Goal: Download file/media

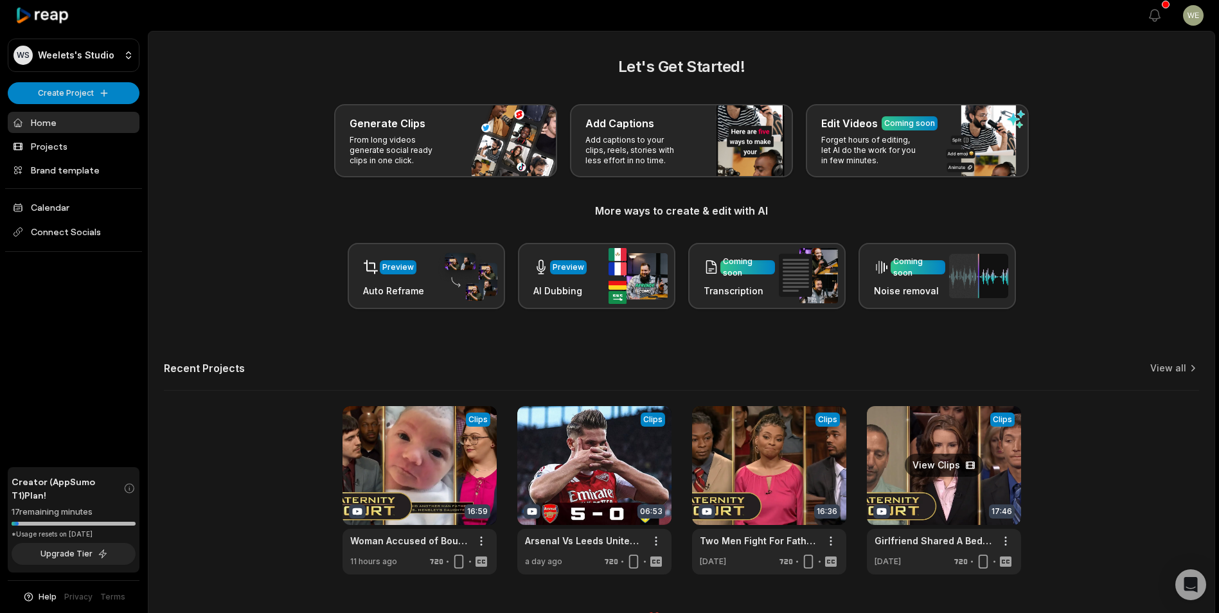
scroll to position [28, 0]
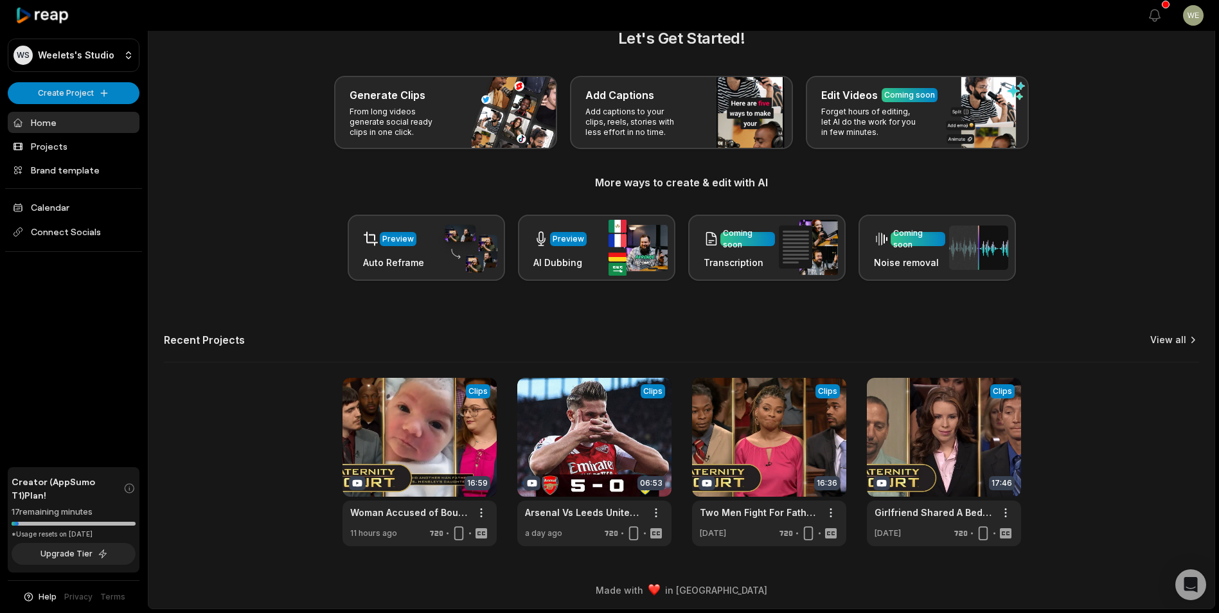
click at [1168, 339] on link "View all" at bounding box center [1168, 339] width 36 height 13
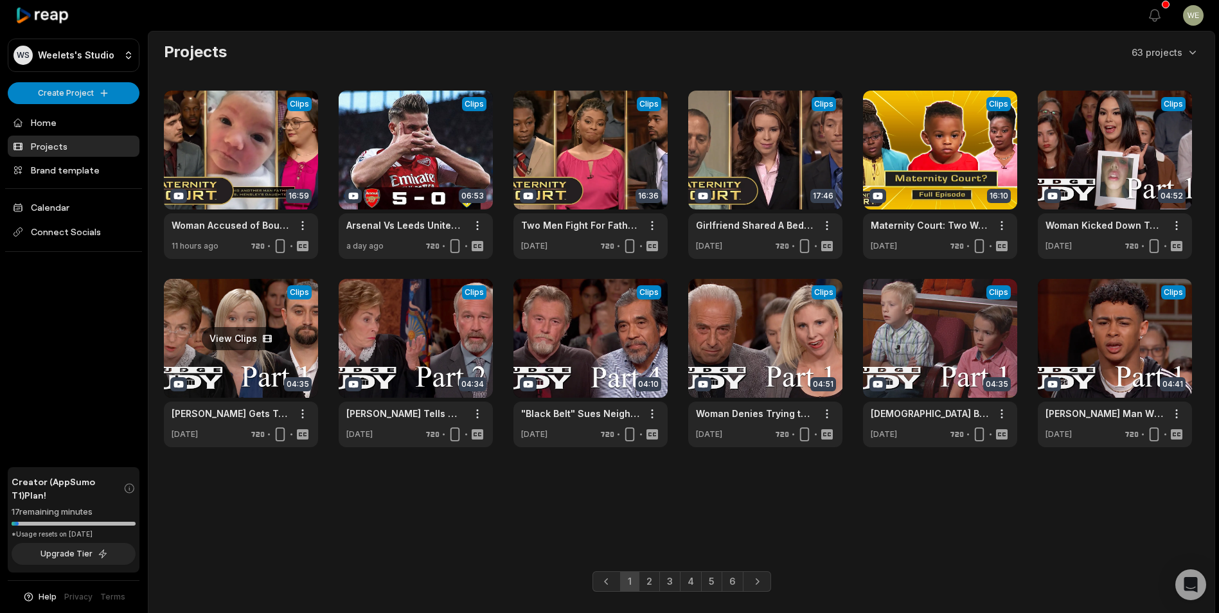
click at [303, 358] on link at bounding box center [241, 363] width 154 height 168
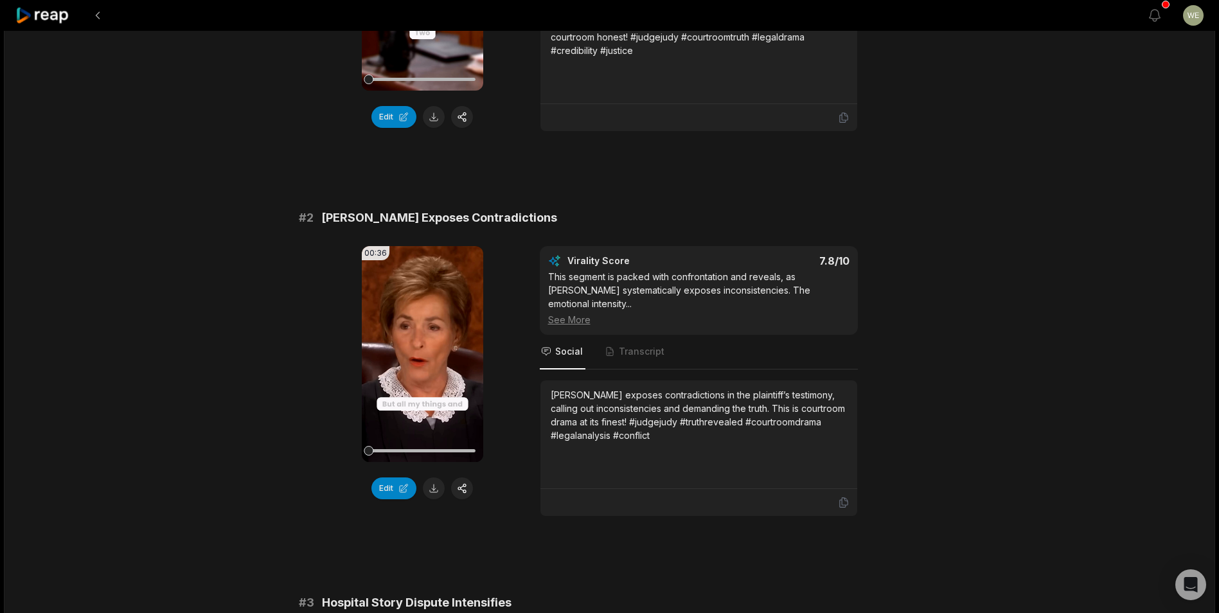
scroll to position [257, 0]
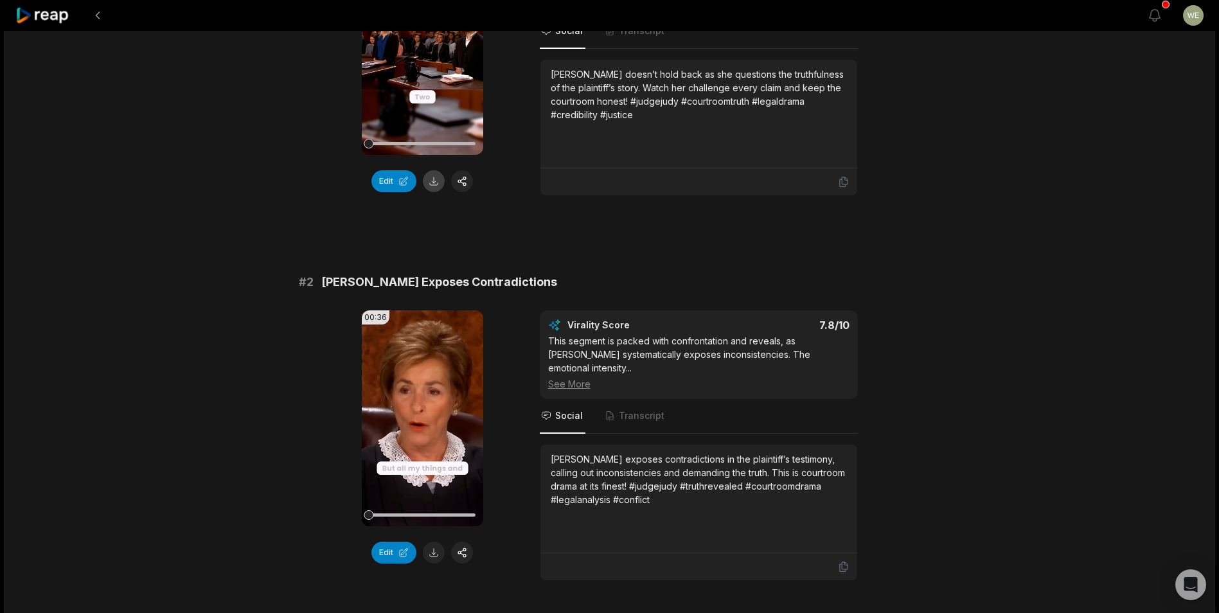
click at [432, 175] on button at bounding box center [434, 181] width 22 height 22
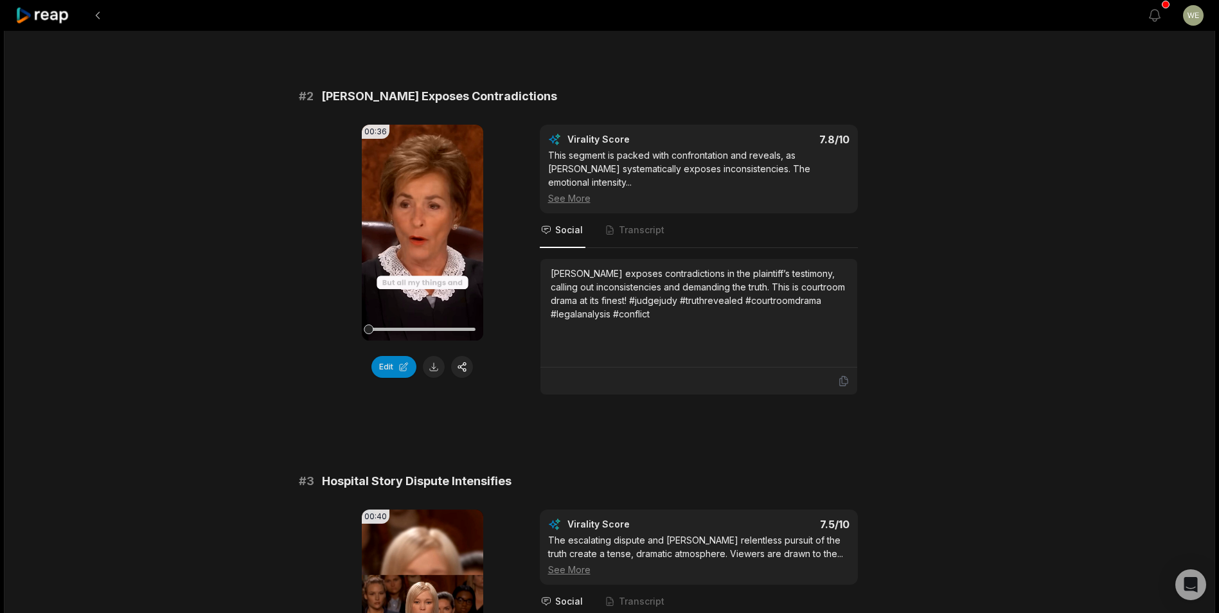
scroll to position [514, 0]
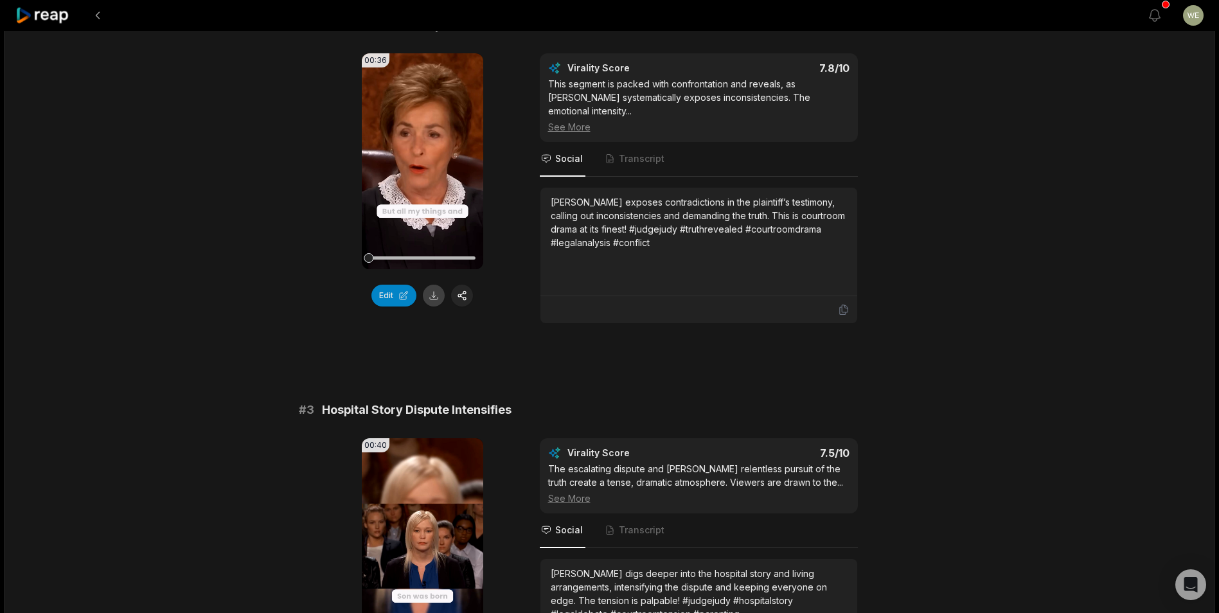
click at [433, 289] on button at bounding box center [434, 296] width 22 height 22
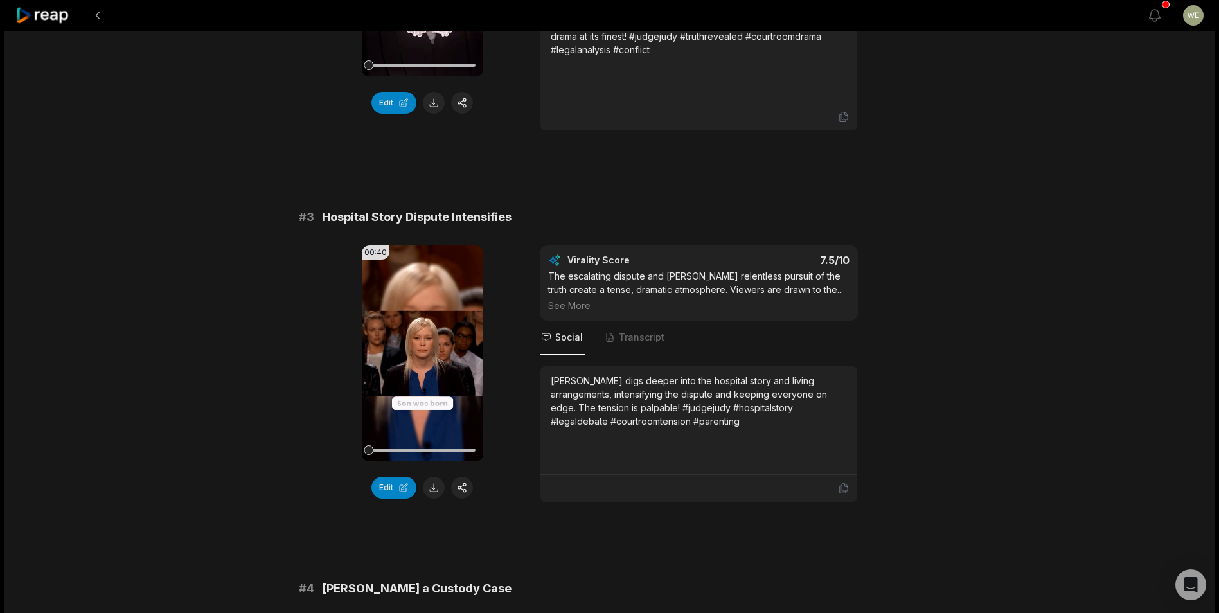
scroll to position [835, 0]
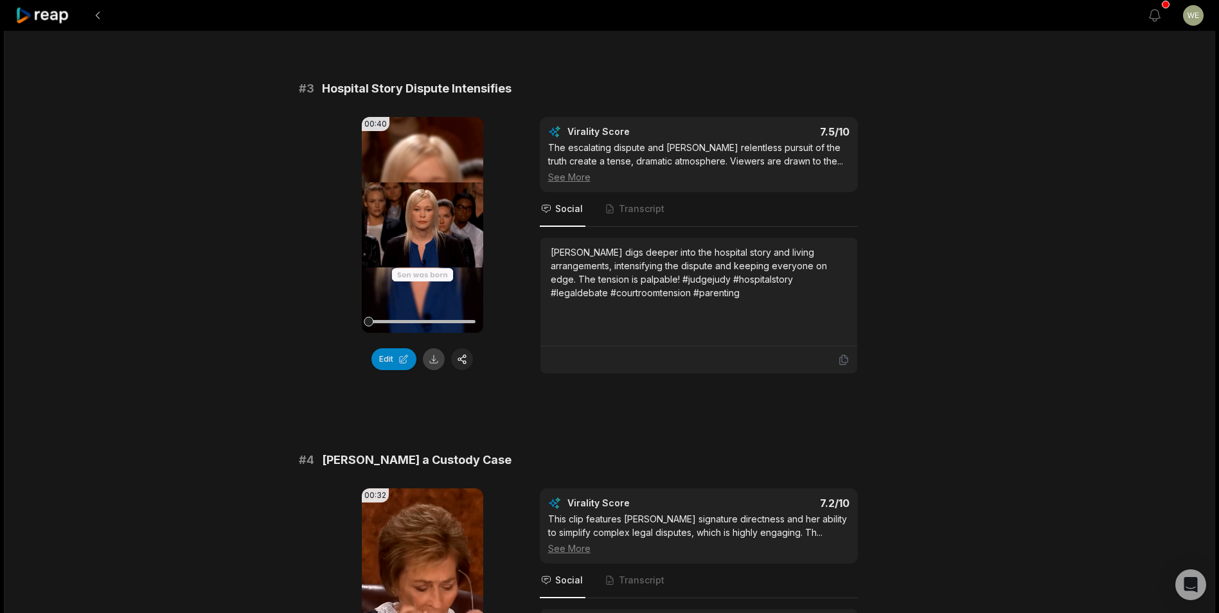
click at [437, 348] on button at bounding box center [434, 359] width 22 height 22
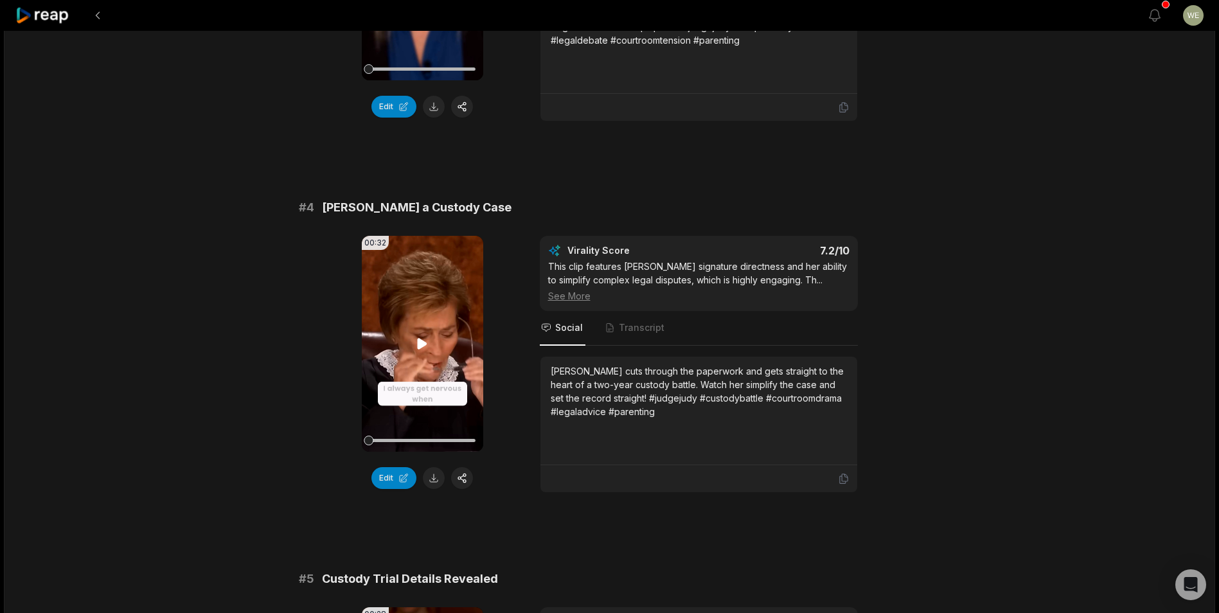
scroll to position [1156, 0]
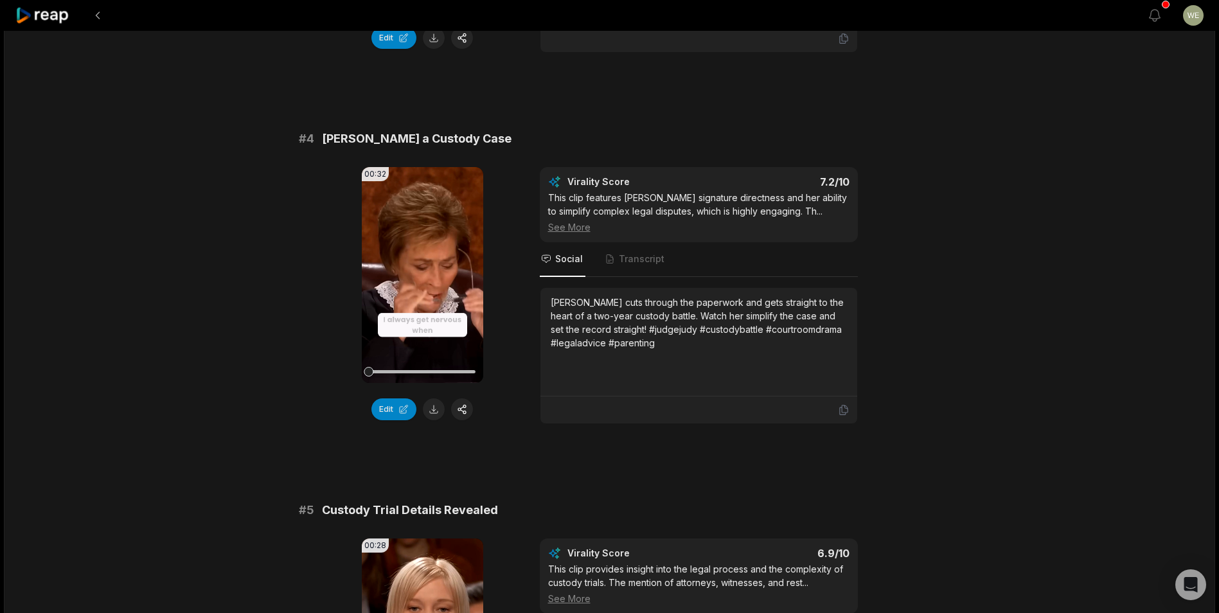
click at [441, 398] on button at bounding box center [434, 409] width 22 height 22
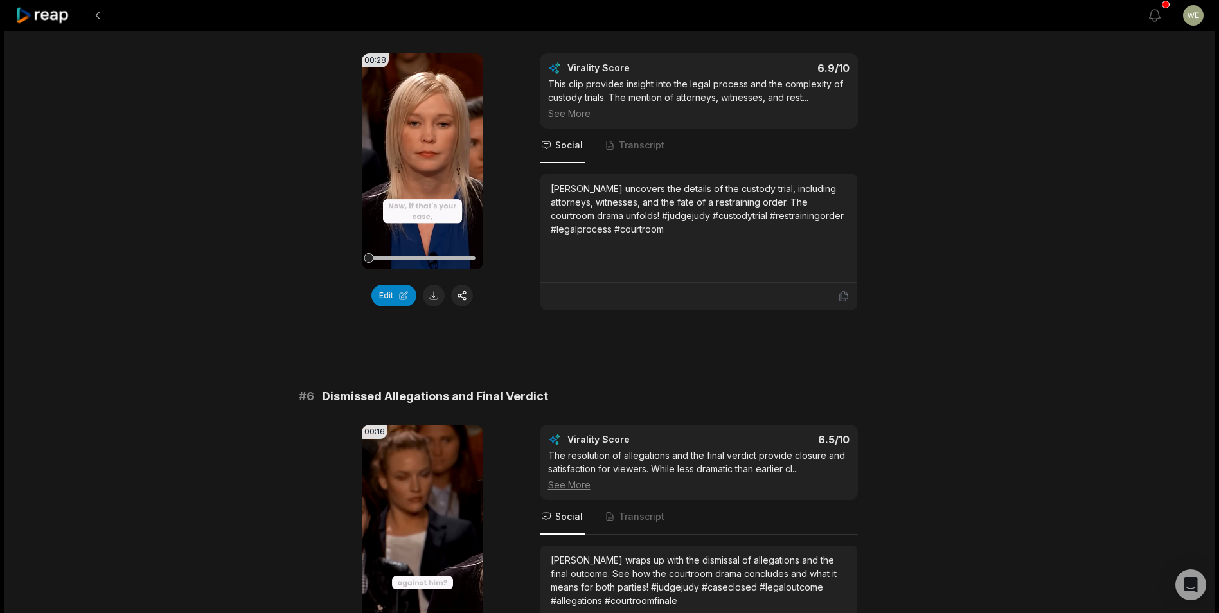
scroll to position [1670, 0]
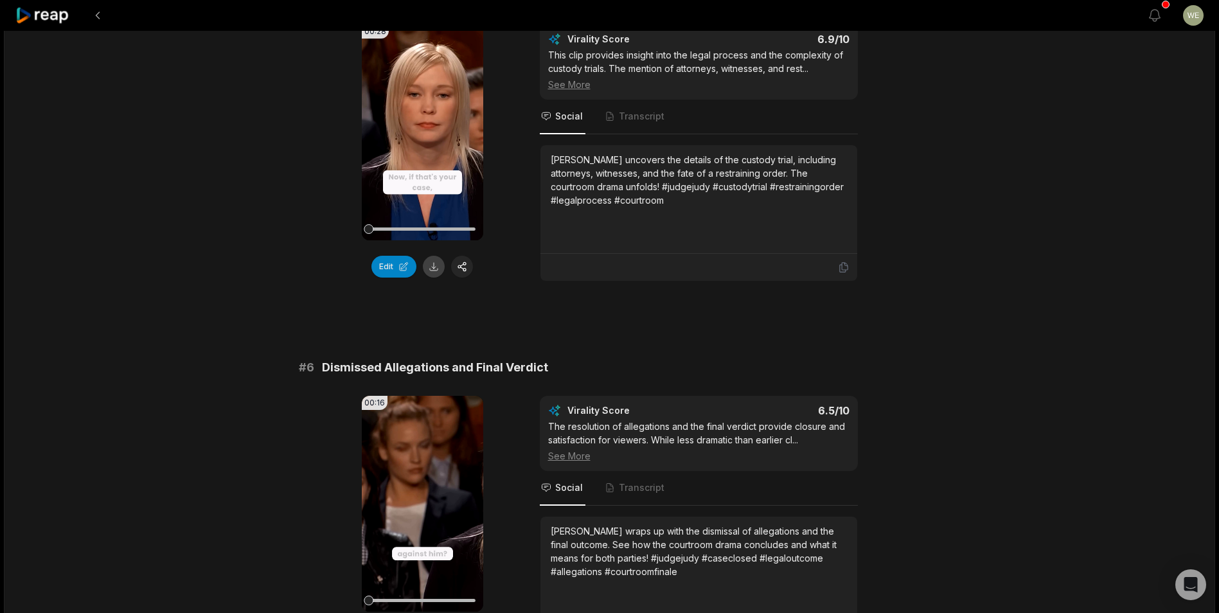
click at [435, 256] on button at bounding box center [434, 267] width 22 height 22
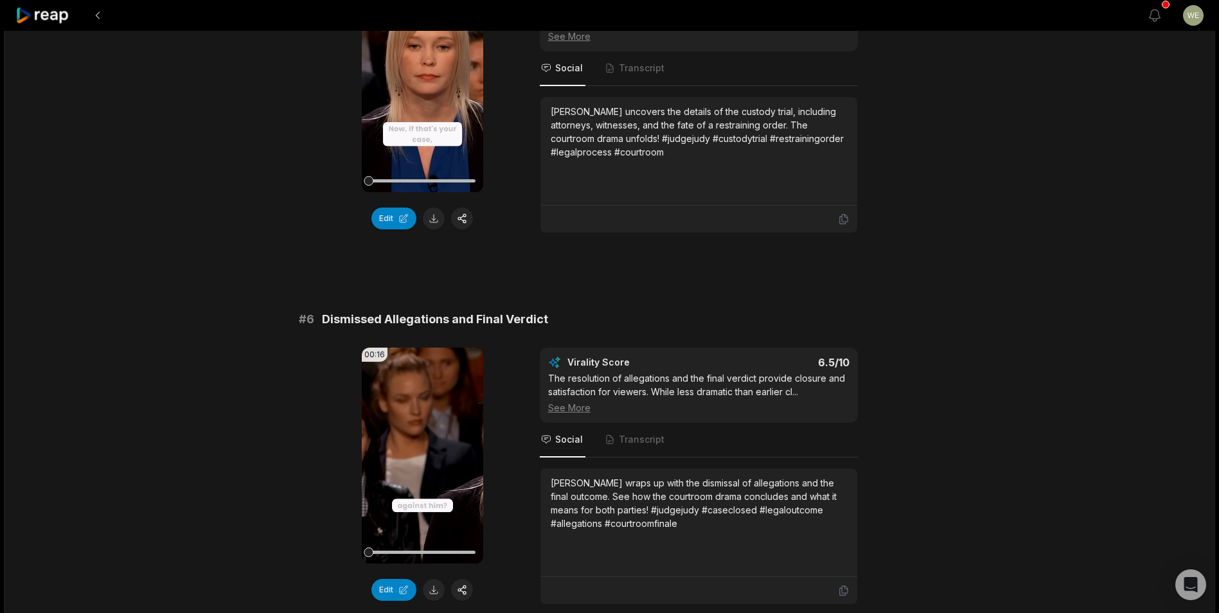
scroll to position [1788, 0]
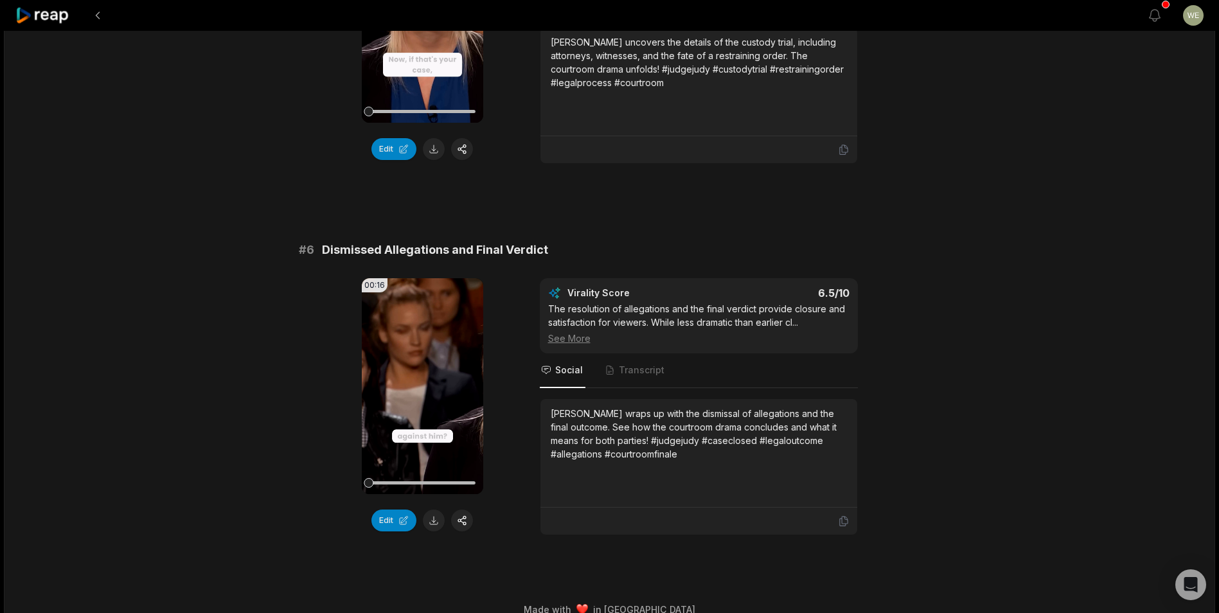
click at [432, 509] on button at bounding box center [434, 520] width 22 height 22
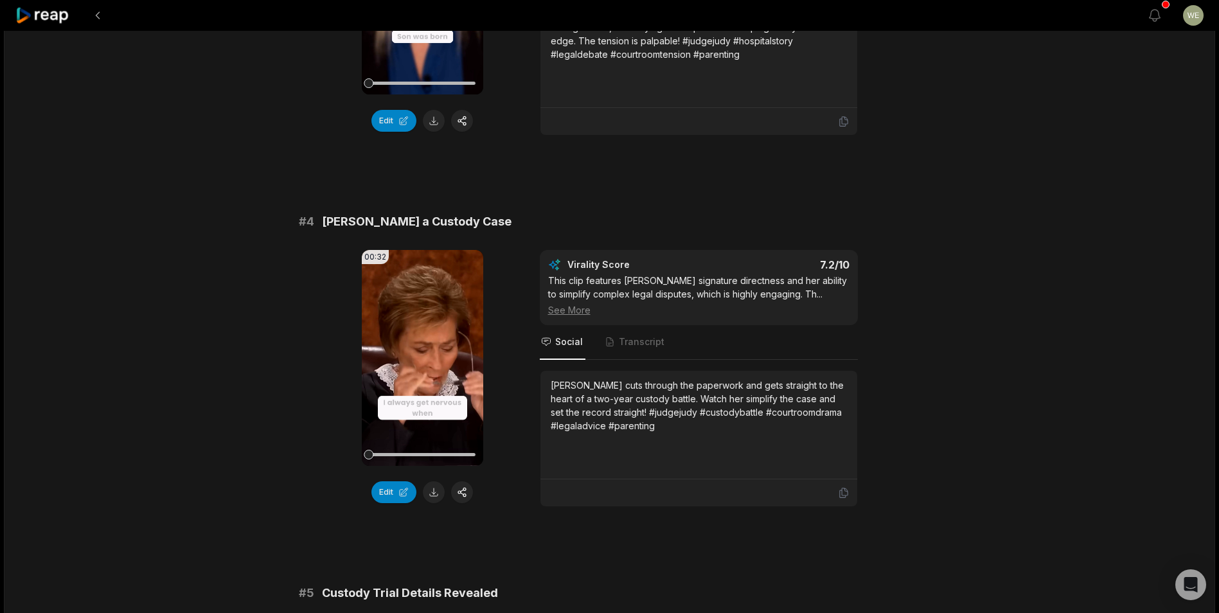
scroll to position [0, 0]
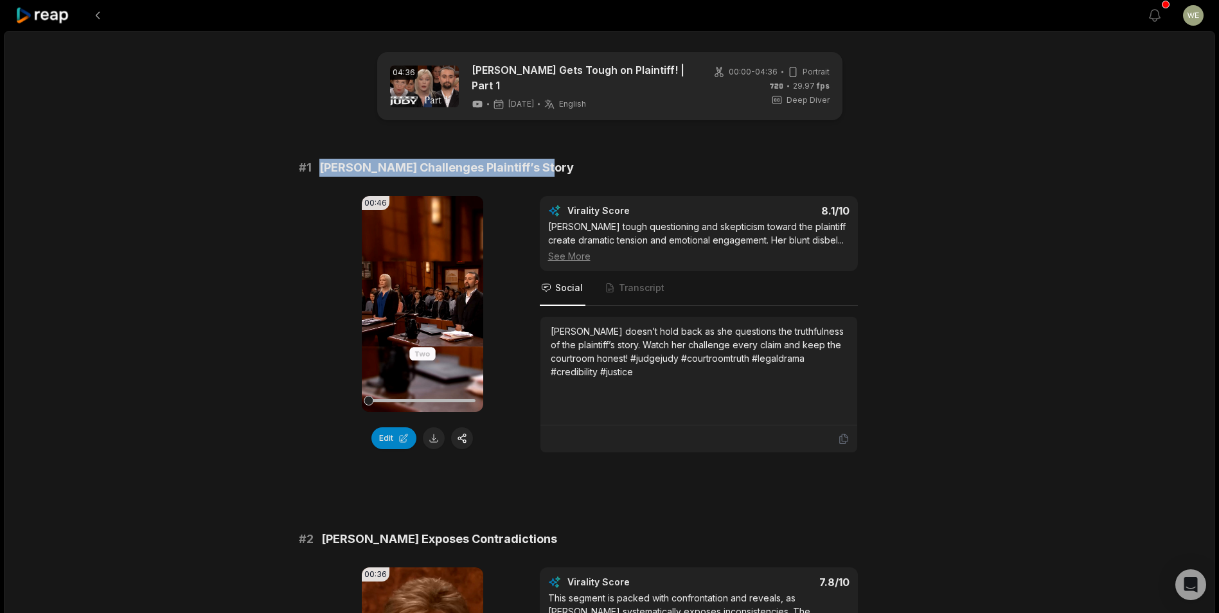
drag, startPoint x: 317, startPoint y: 162, endPoint x: 597, endPoint y: 162, distance: 280.7
click at [597, 162] on div "# 1 [PERSON_NAME] Challenges Plaintiff’s Story" at bounding box center [610, 168] width 622 height 18
copy span "[PERSON_NAME] Challenges Plaintiff’s Story"
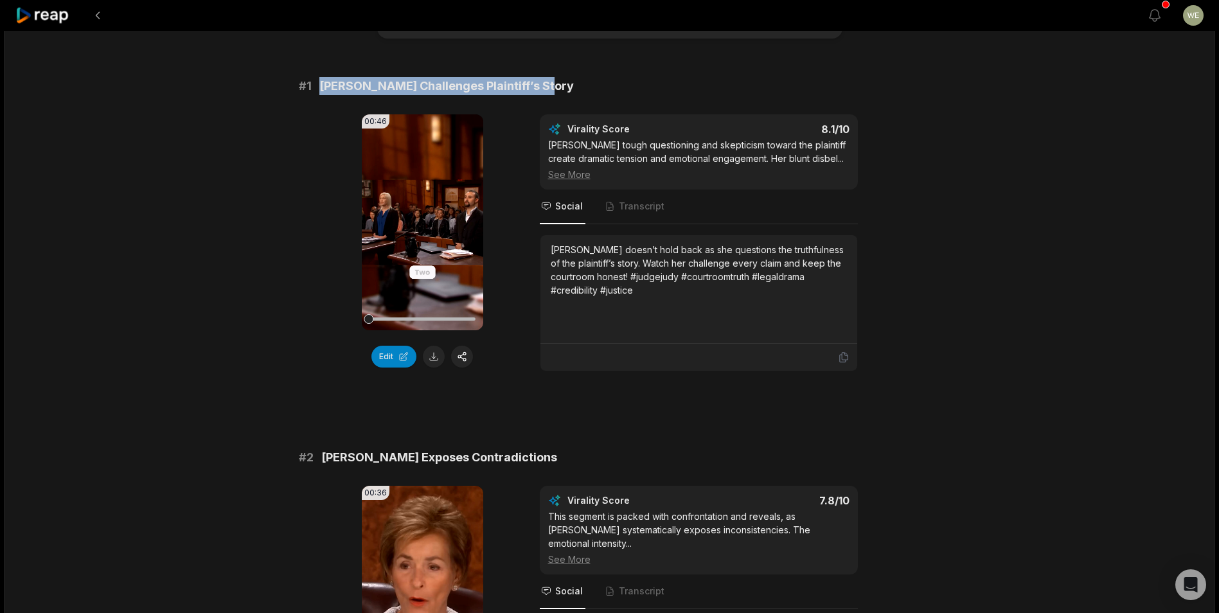
scroll to position [193, 0]
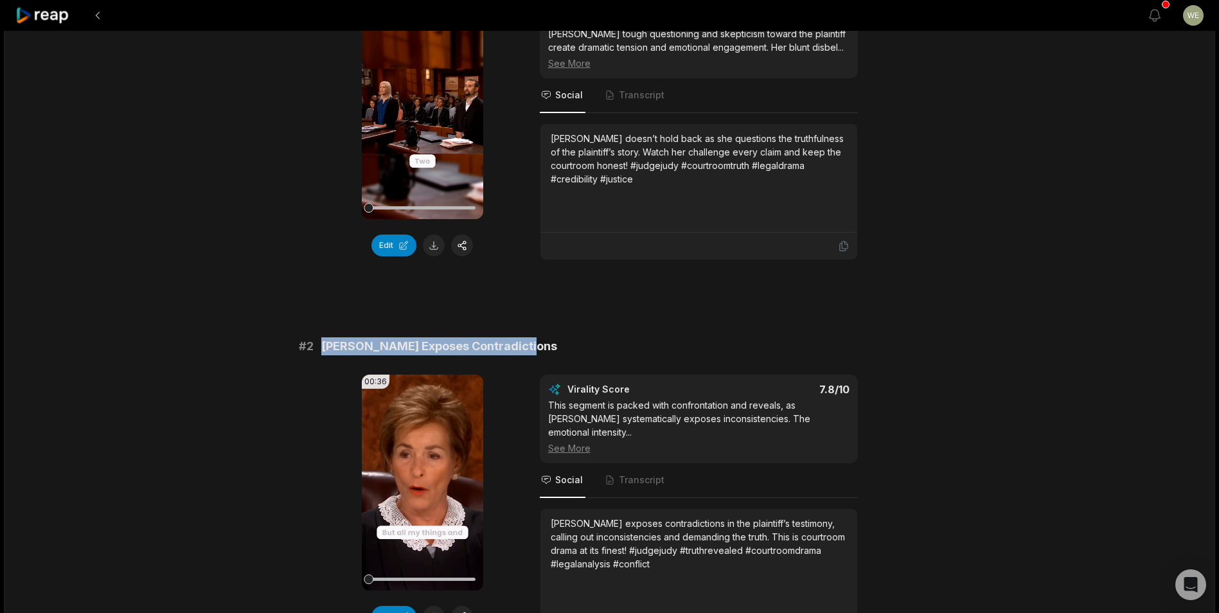
drag, startPoint x: 322, startPoint y: 339, endPoint x: 581, endPoint y: 333, distance: 258.9
click at [581, 337] on div "# 2 [PERSON_NAME] Exposes Contradictions" at bounding box center [610, 346] width 622 height 18
drag, startPoint x: 581, startPoint y: 333, endPoint x: 484, endPoint y: 333, distance: 96.4
copy span "[PERSON_NAME] Exposes Contradictions"
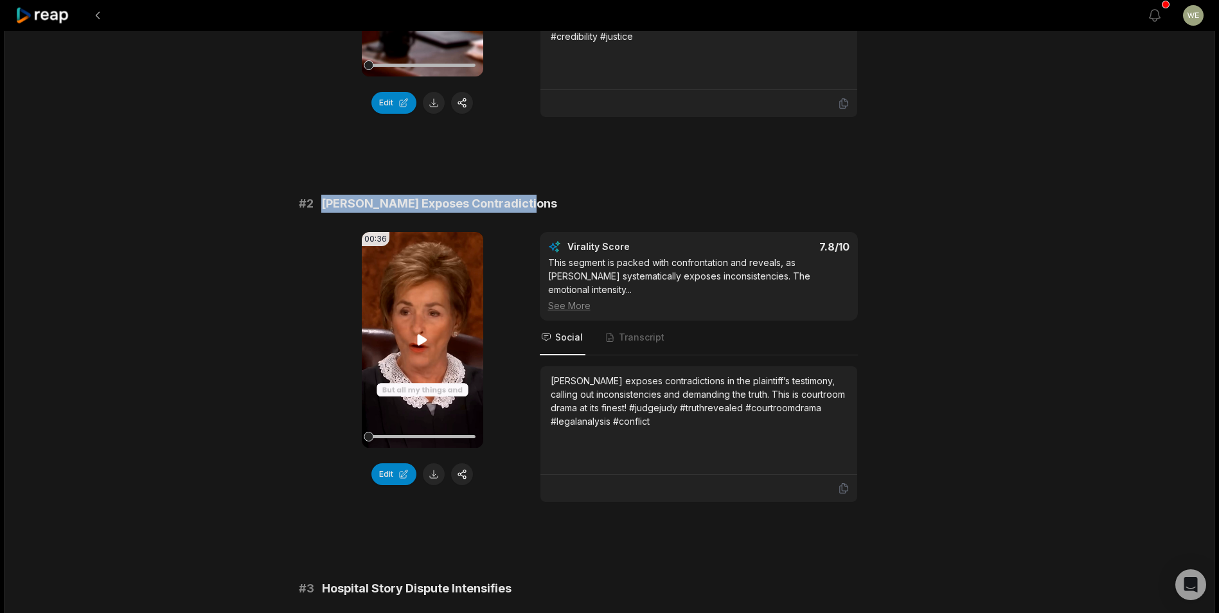
scroll to position [257, 0]
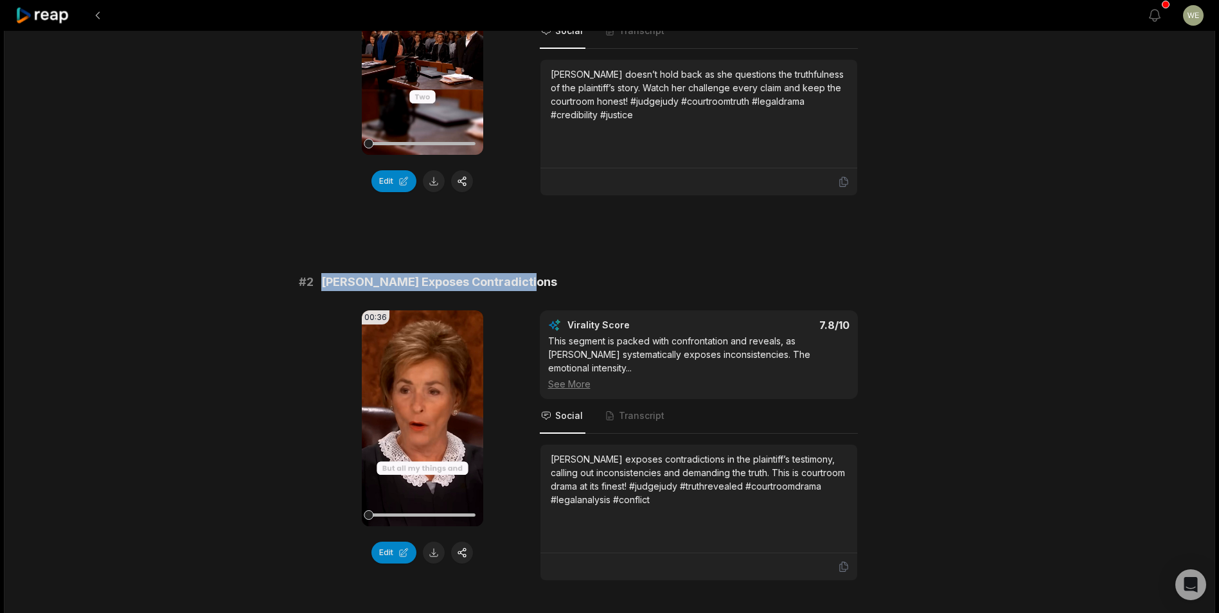
copy span "[PERSON_NAME] Exposes Contradictions"
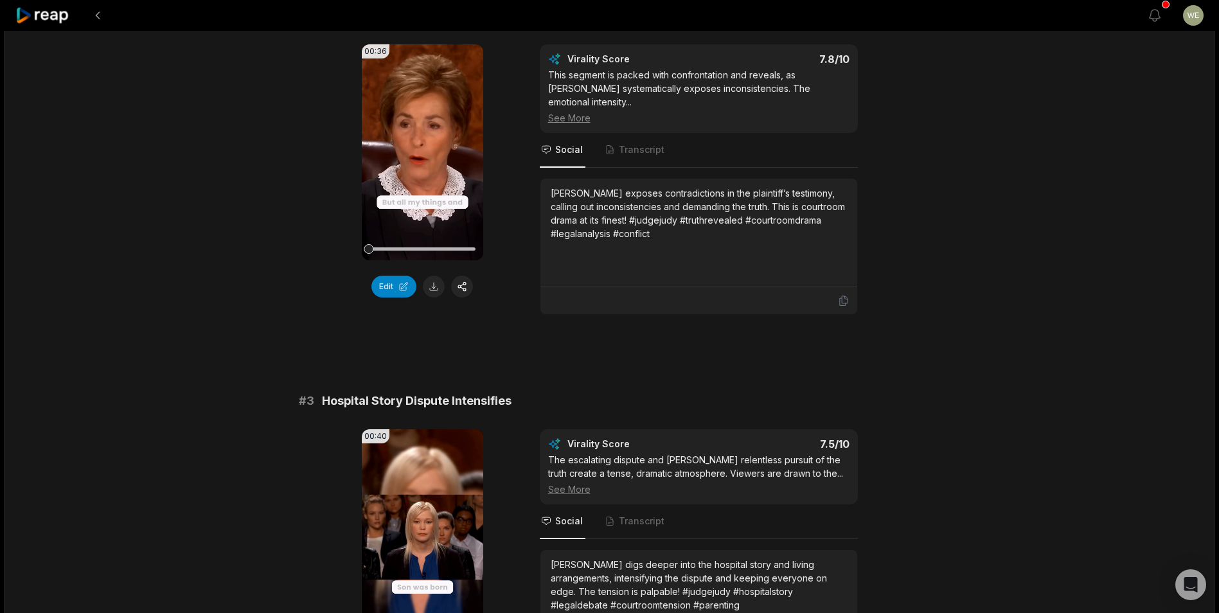
scroll to position [642, 0]
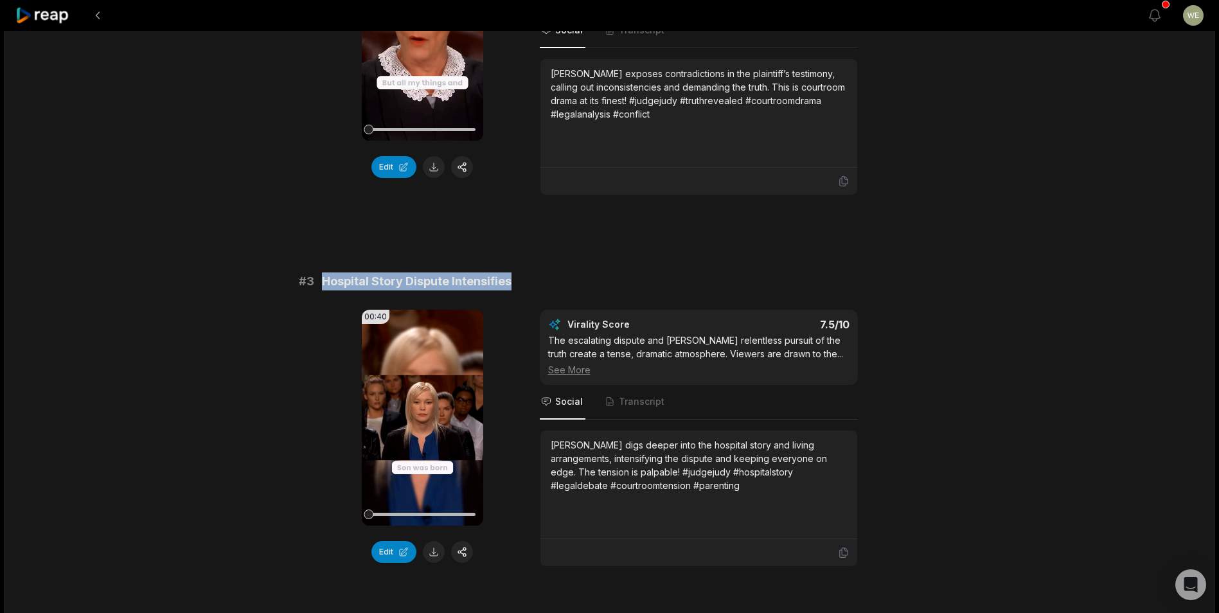
drag, startPoint x: 324, startPoint y: 261, endPoint x: 568, endPoint y: 260, distance: 243.5
click at [568, 272] on div "# 3 Hospital Story Dispute Intensifies" at bounding box center [610, 281] width 622 height 18
copy span "Hospital Story Dispute Intensifies"
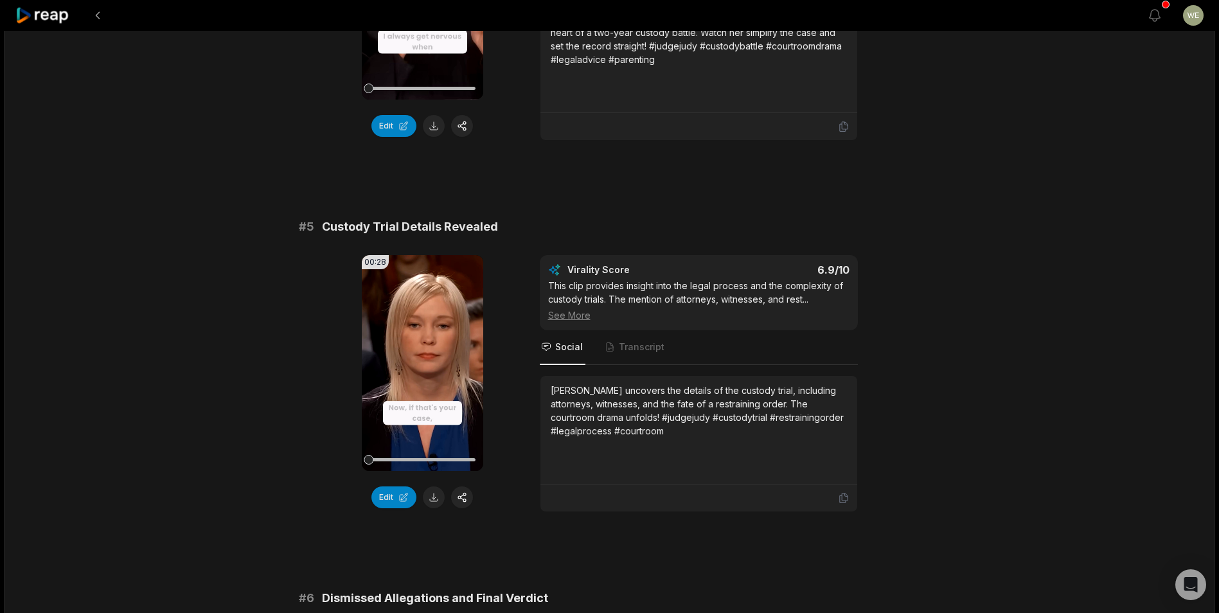
scroll to position [1542, 0]
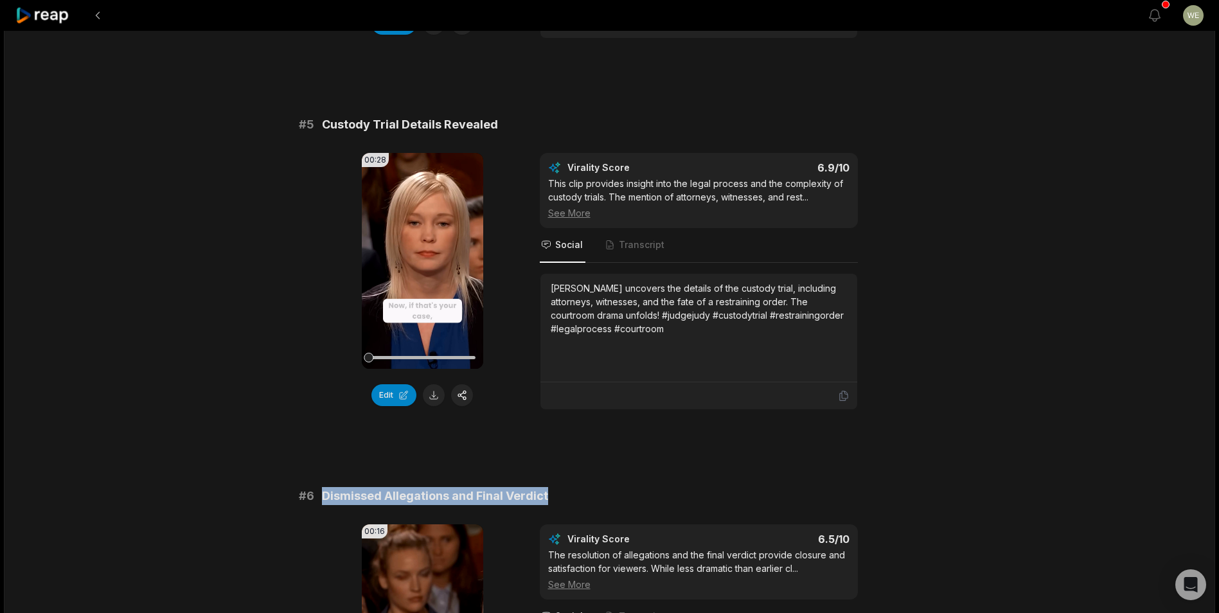
drag, startPoint x: 320, startPoint y: 474, endPoint x: 588, endPoint y: 484, distance: 268.7
click at [588, 487] on div "# 6 Dismissed Allegations and Final Verdict" at bounding box center [610, 496] width 622 height 18
copy span "Dismissed Allegations and Final Verdict"
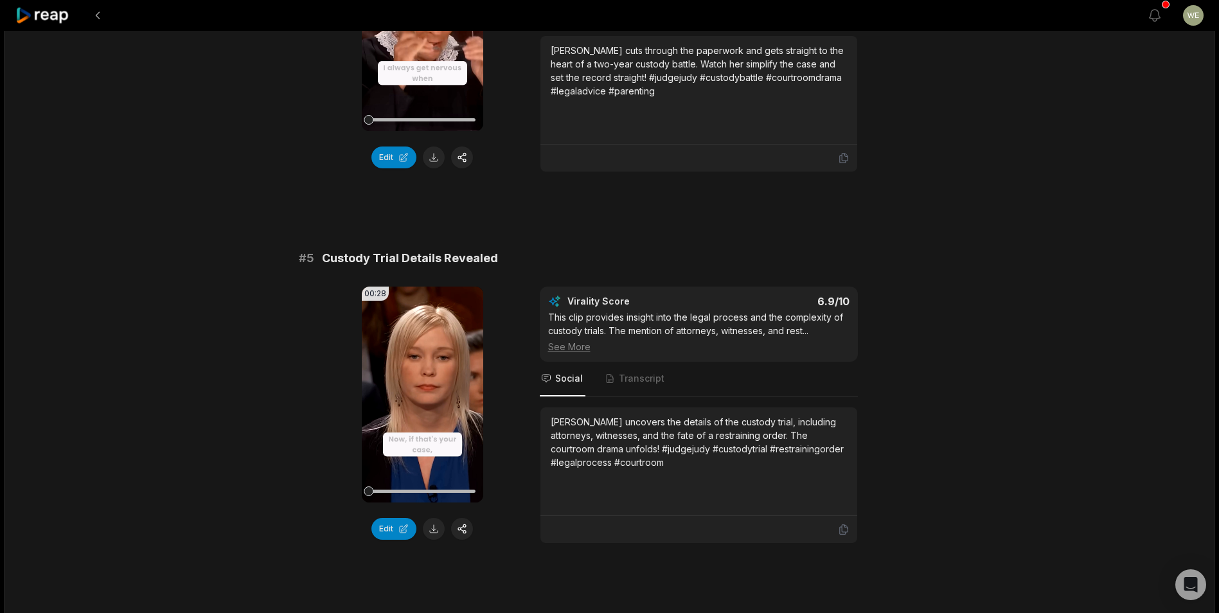
scroll to position [1402, 0]
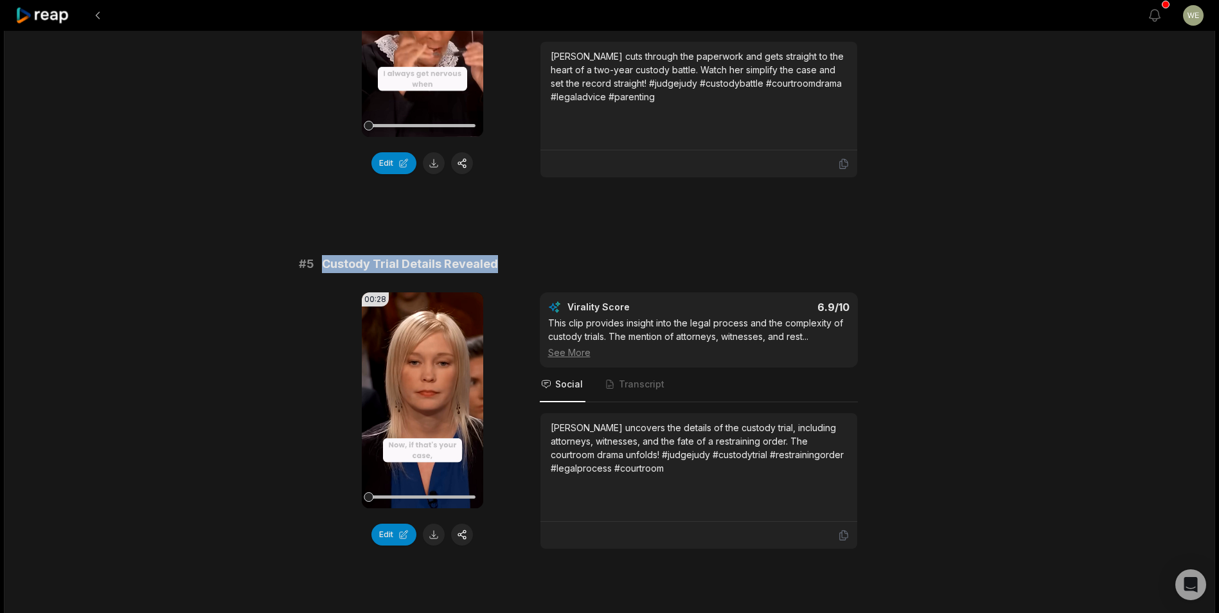
drag, startPoint x: 324, startPoint y: 245, endPoint x: 525, endPoint y: 240, distance: 201.1
click at [525, 255] on div "# 5 Custody Trial Details Revealed" at bounding box center [610, 264] width 622 height 18
copy span "Custody Trial Details Revealed"
